Goal: Navigation & Orientation: Find specific page/section

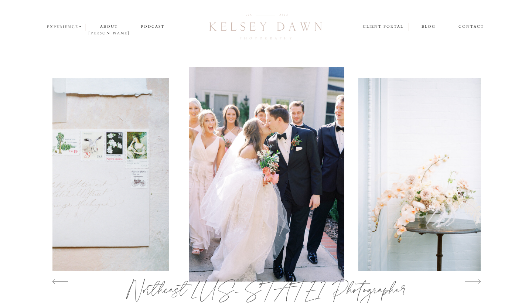
click at [80, 27] on icon at bounding box center [80, 26] width 2 height 1
click at [73, 37] on p "weddings" at bounding box center [66, 36] width 39 height 6
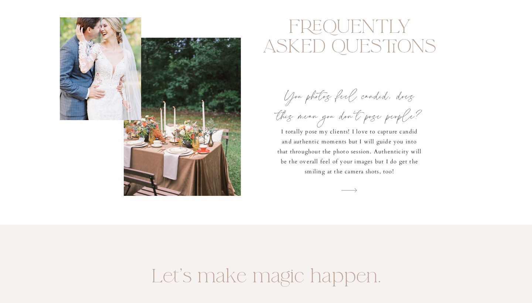
scroll to position [2696, 0]
click at [350, 188] on icon at bounding box center [349, 190] width 16 height 16
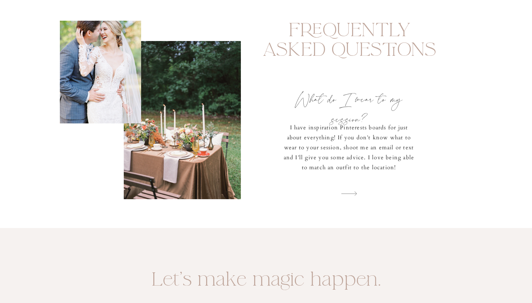
scroll to position [2692, 0]
click at [350, 193] on icon at bounding box center [349, 194] width 16 height 16
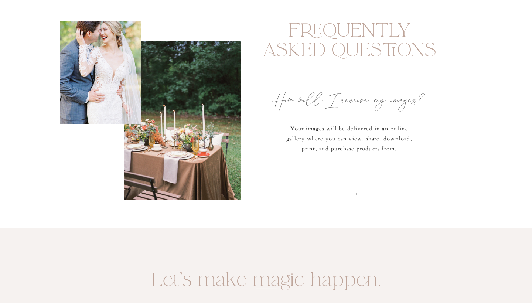
click at [351, 194] on icon at bounding box center [348, 194] width 15 height 0
click at [351, 194] on icon at bounding box center [349, 194] width 16 height 16
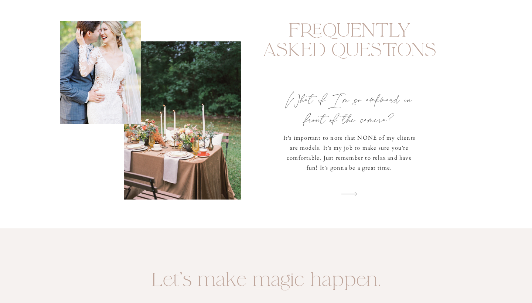
click at [351, 194] on icon at bounding box center [349, 194] width 16 height 16
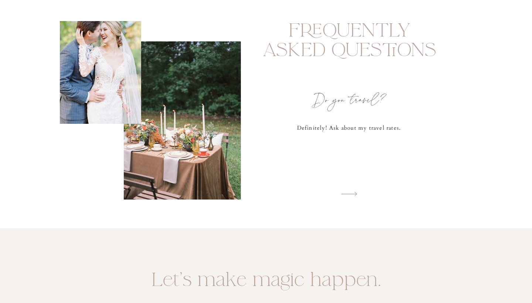
click at [351, 194] on icon at bounding box center [349, 194] width 16 height 16
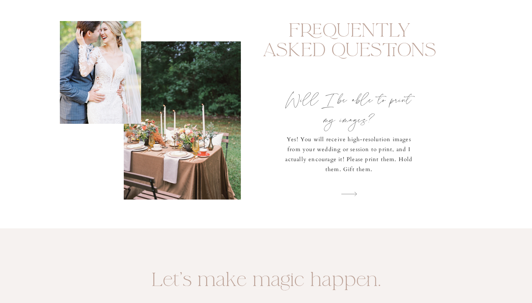
click at [351, 194] on icon at bounding box center [349, 194] width 16 height 16
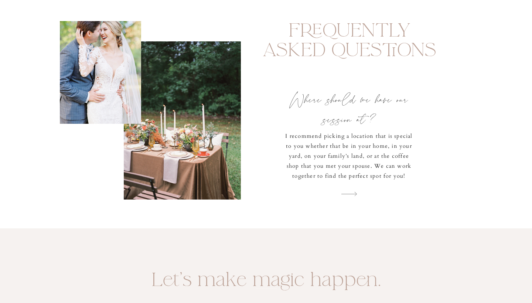
click at [351, 194] on icon at bounding box center [349, 194] width 16 height 16
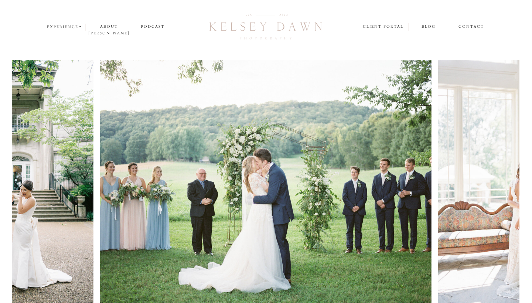
scroll to position [0, 0]
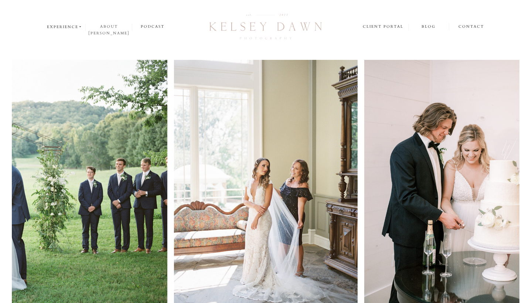
click at [115, 28] on nav "about [PERSON_NAME]" at bounding box center [109, 26] width 46 height 7
